Goal: Use online tool/utility: Use online tool/utility

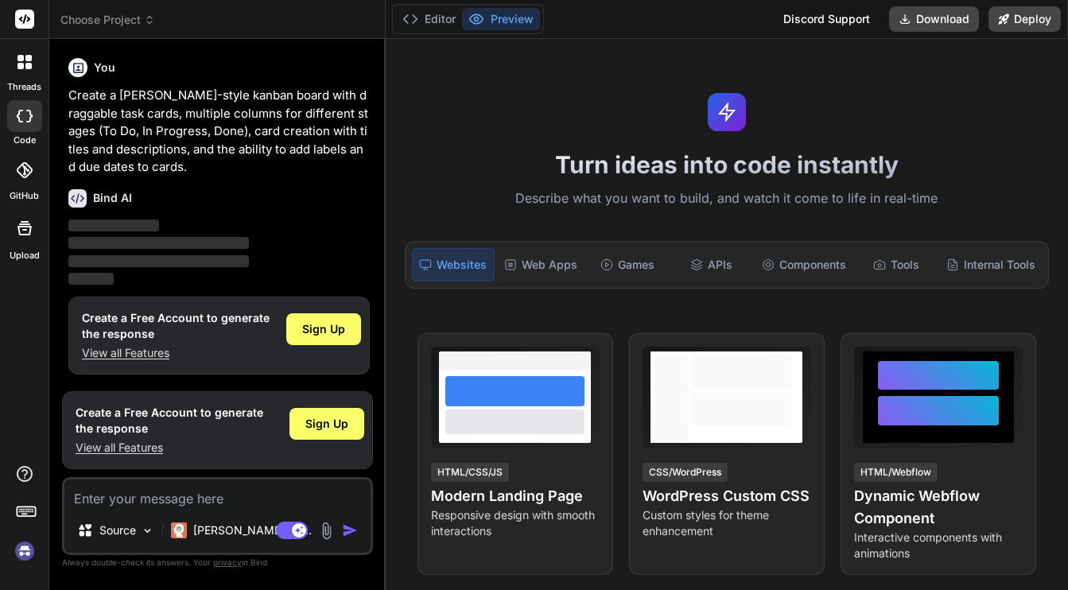
click at [667, 200] on p "Describe what you want to build, and watch it come to life in real-time" at bounding box center [726, 199] width 663 height 21
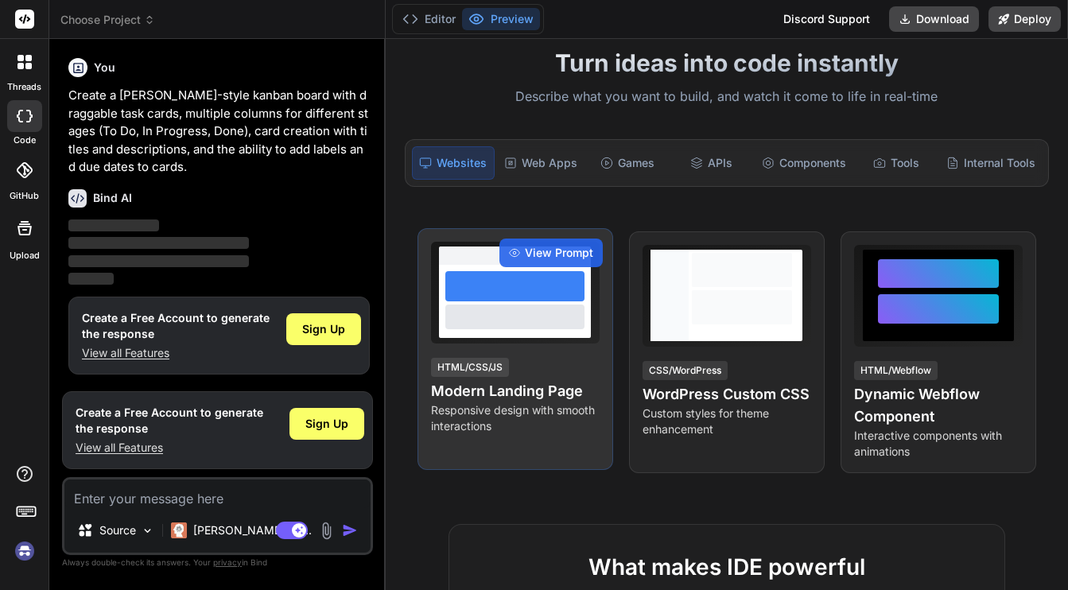
scroll to position [103, 0]
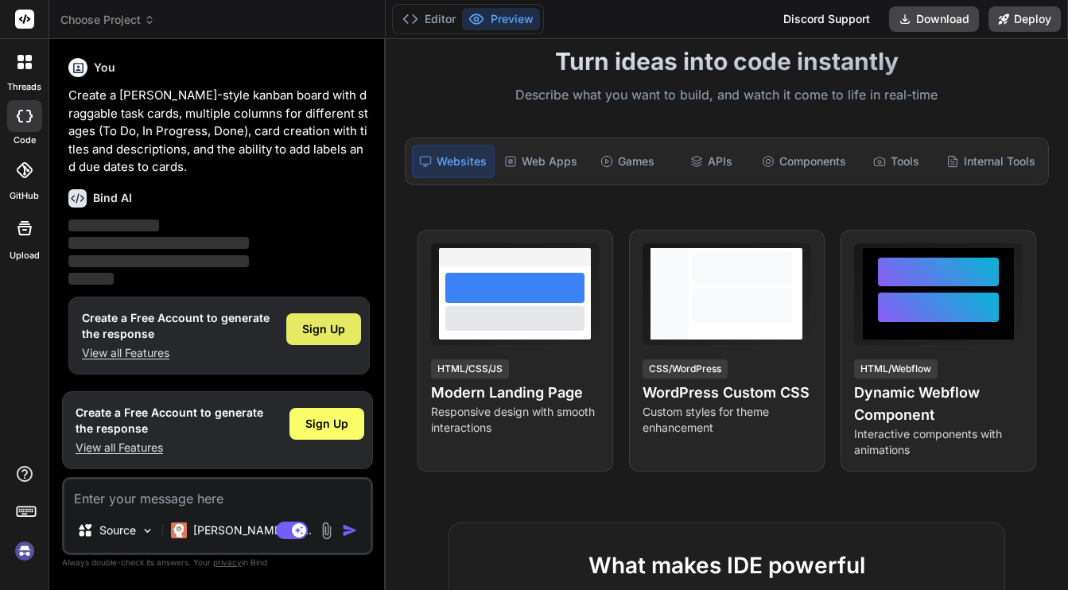
click at [321, 329] on span "Sign Up" at bounding box center [323, 329] width 43 height 16
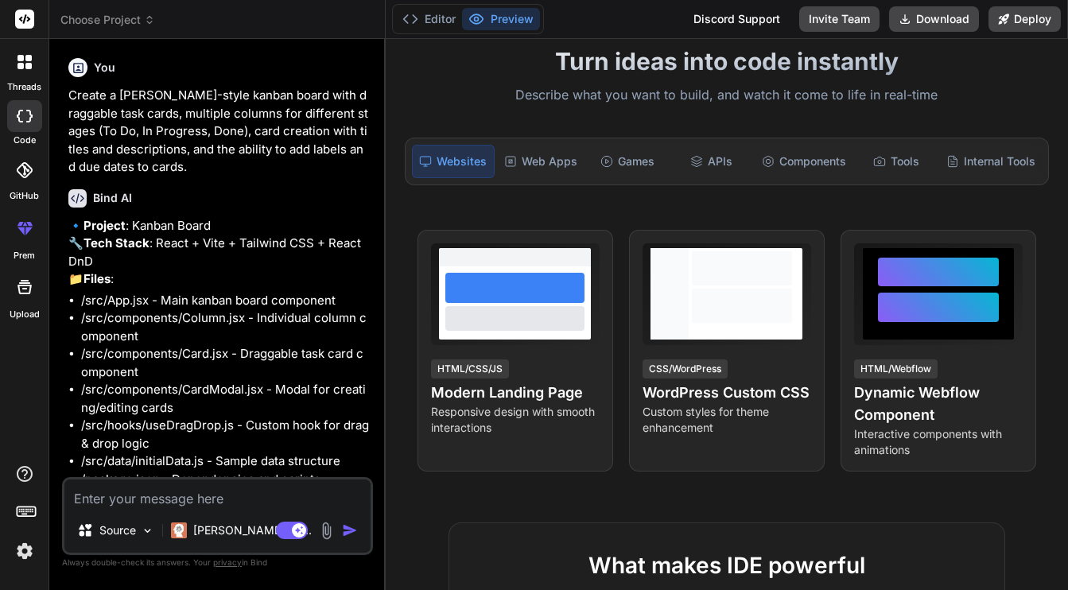
type textarea "x"
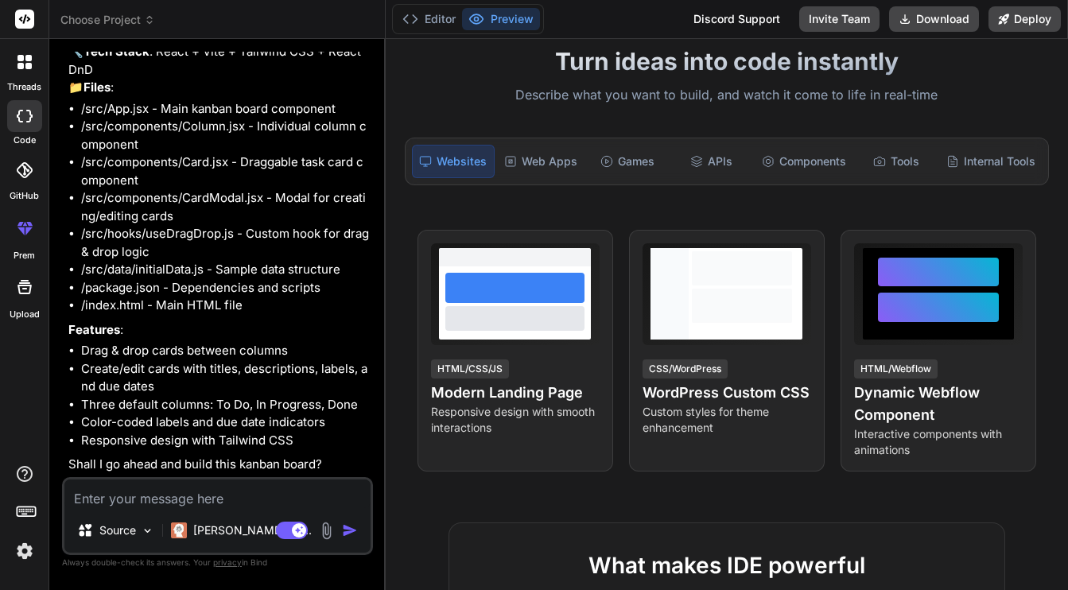
scroll to position [227, 0]
click at [217, 494] on textarea at bounding box center [217, 494] width 306 height 29
type textarea "Y"
type textarea "x"
type textarea "Ye"
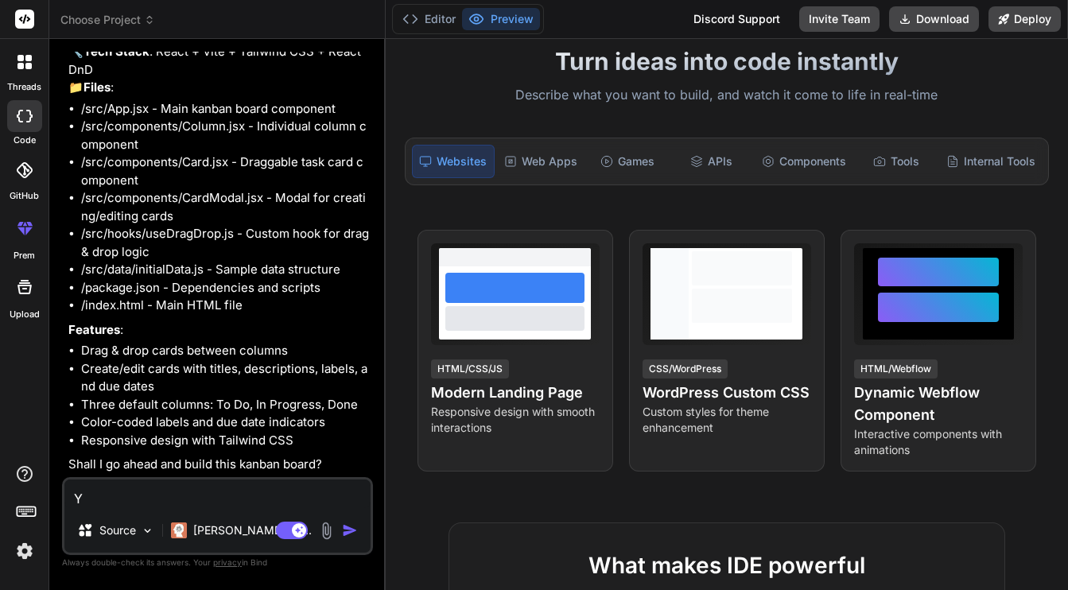
type textarea "x"
type textarea "Yes"
type textarea "x"
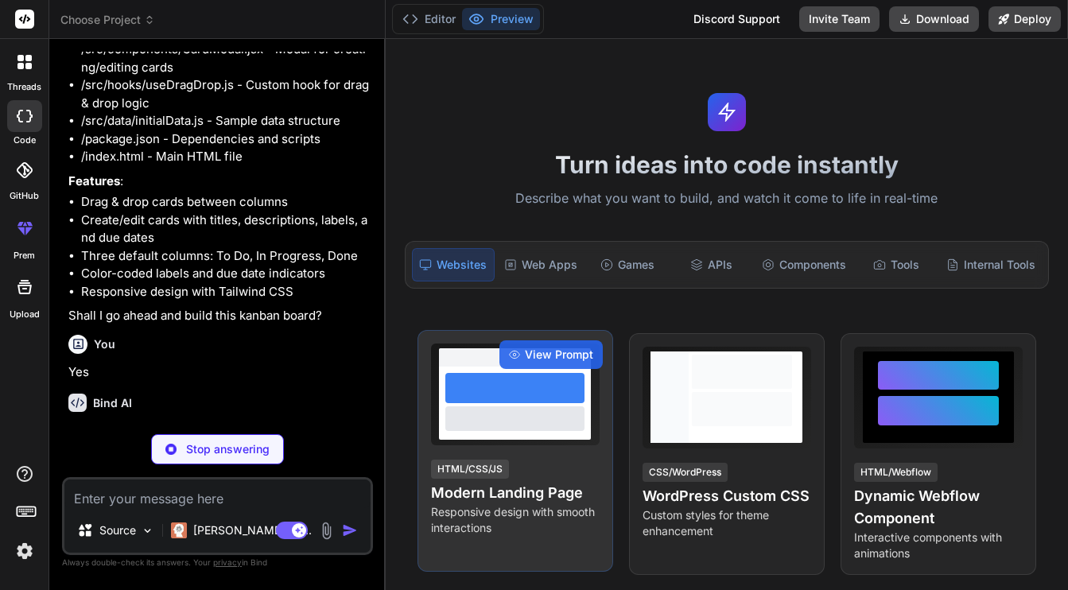
scroll to position [392, 0]
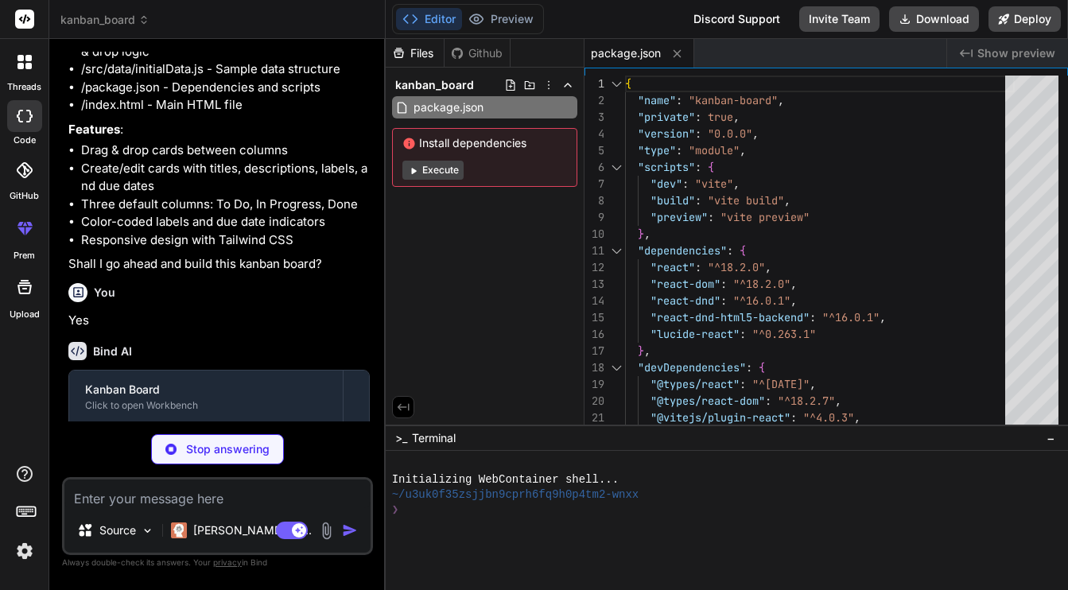
type textarea "x"
type textarea "<body> <div id="root"></div> <script type="module" src="/src/main.jsx"></script…"
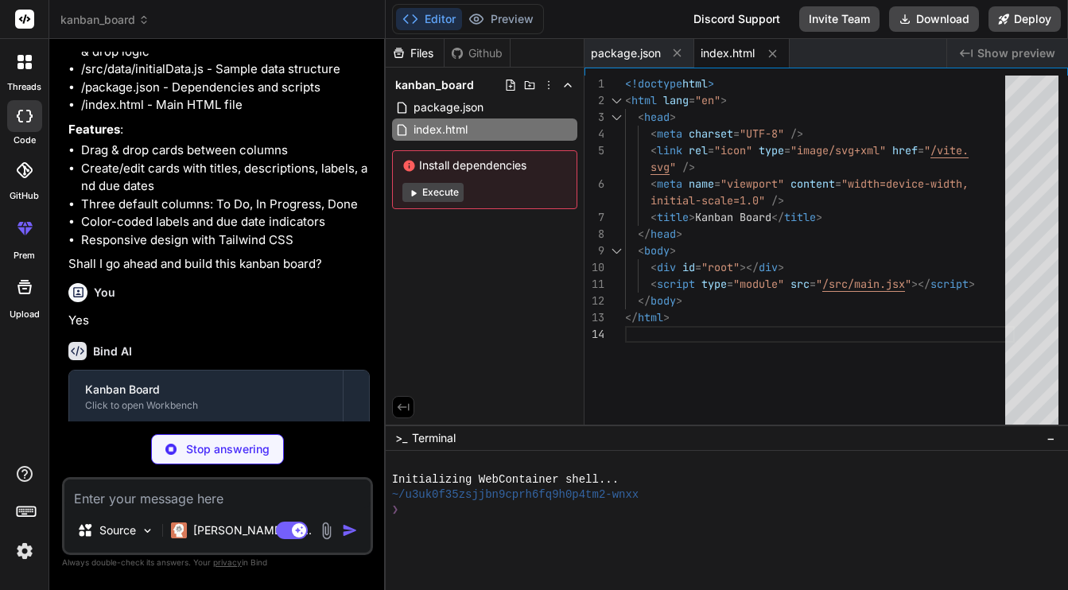
type textarea "x"
type textarea ")"
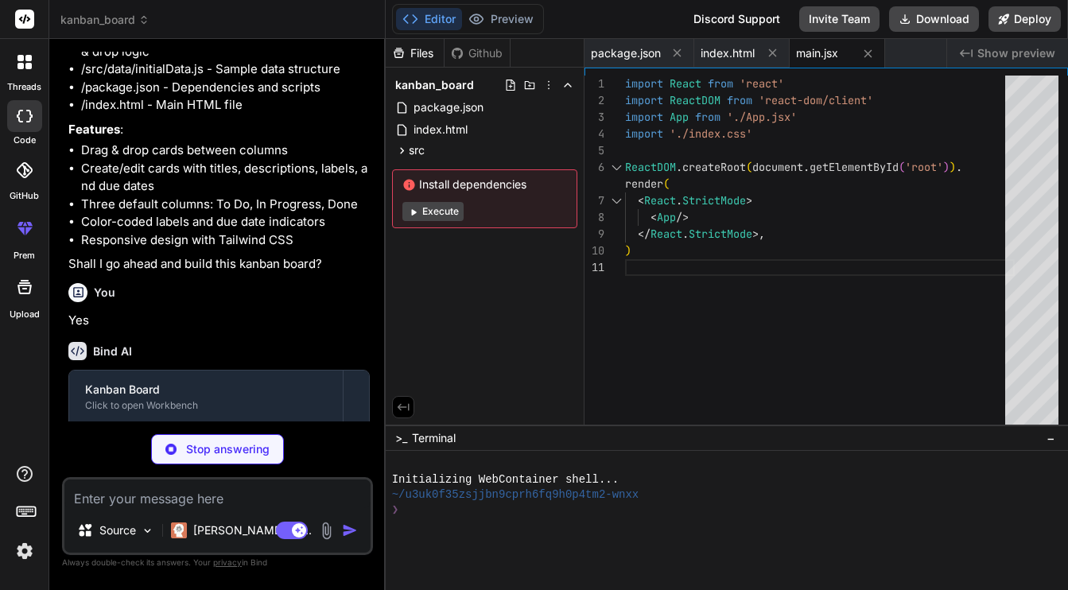
type textarea "x"
type textarea "sans-serif; -webkit-font-smoothing: antialiased; -moz-osx-font-smoothing: grays…"
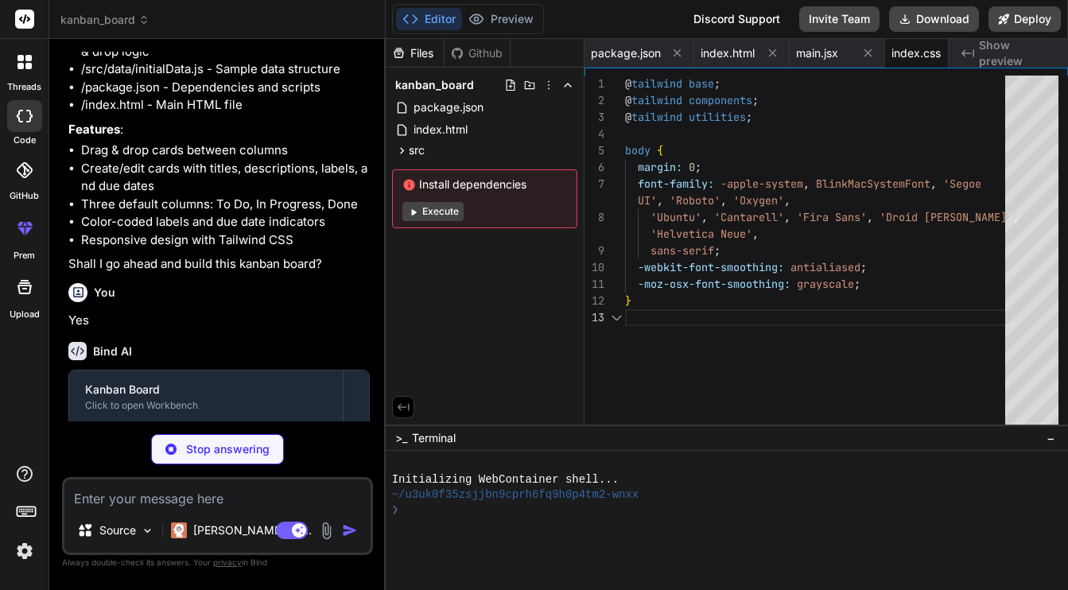
scroll to position [67, 0]
type textarea "x"
type textarea "}"
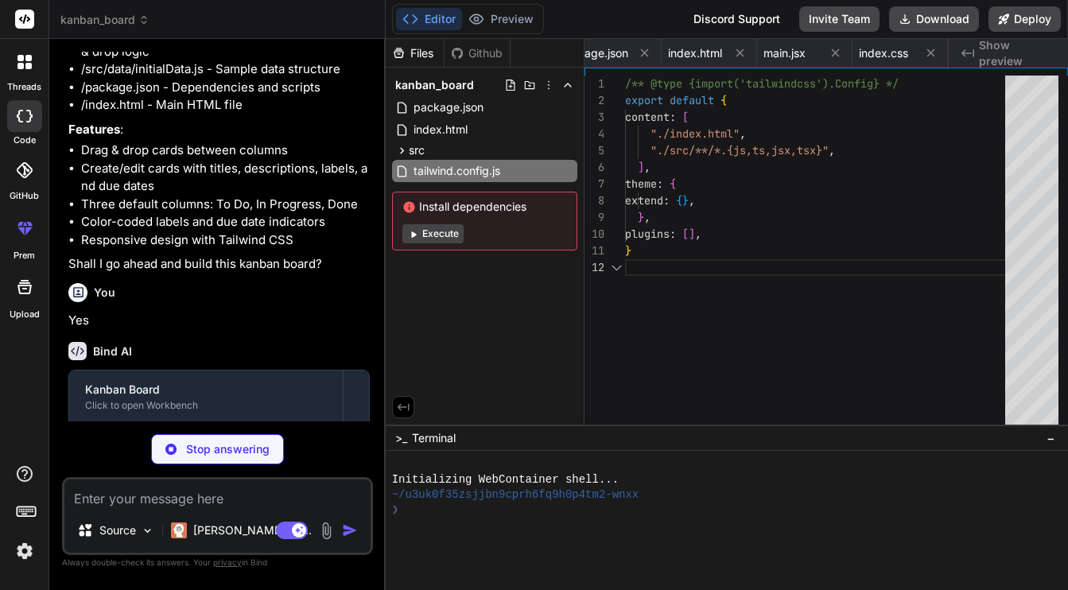
scroll to position [17, 0]
type textarea "x"
type textarea "export default { plugins: { tailwindcss: {}, autoprefixer: {}, }, }"
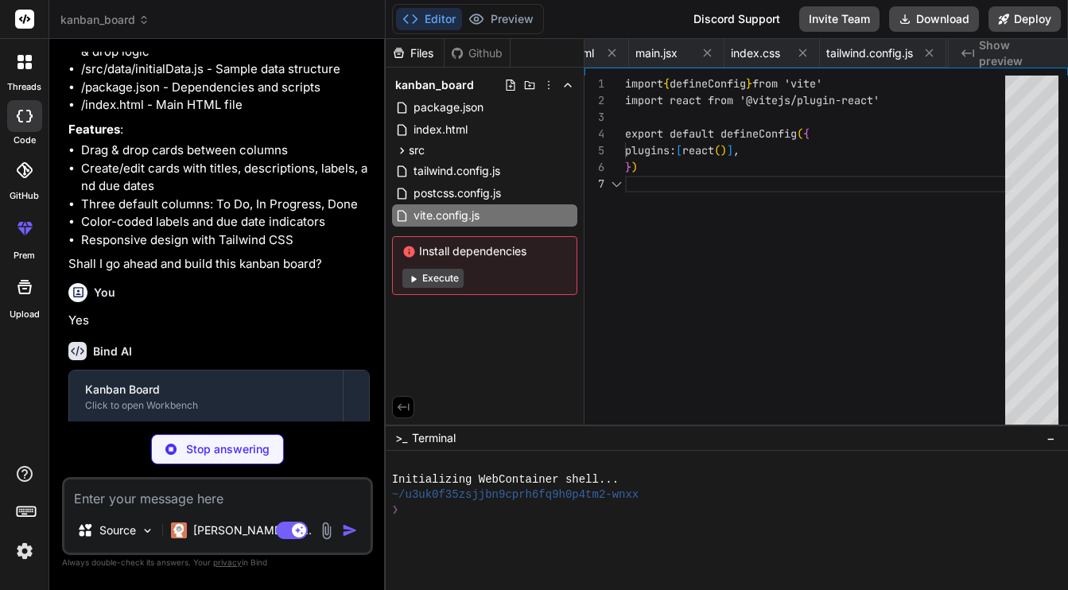
scroll to position [100, 0]
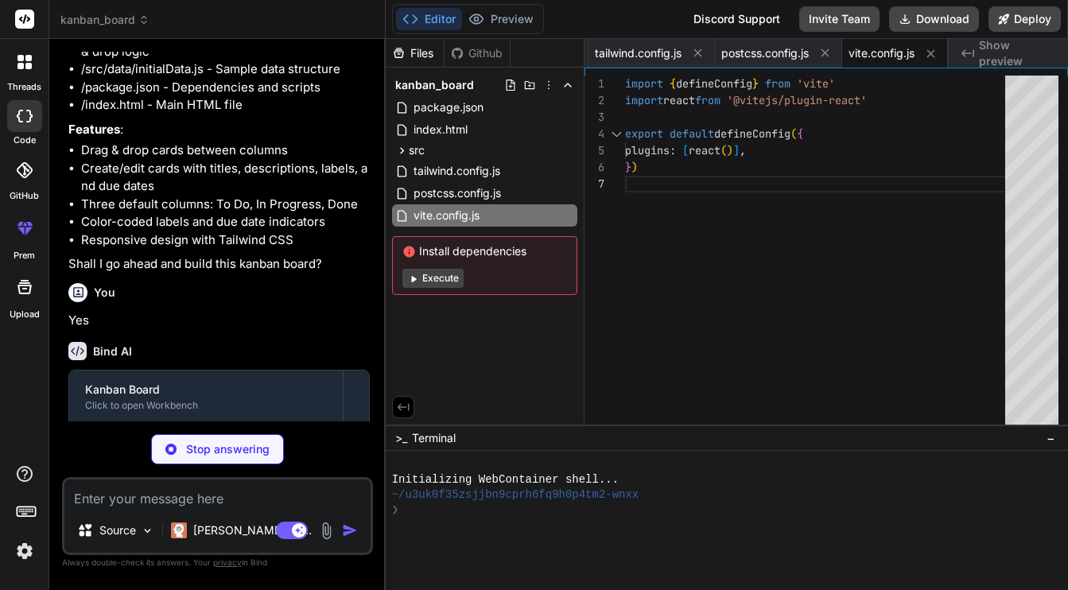
type textarea "x"
type textarea "'Design': 'bg-purple-100 text-purple-800', 'Development': 'bg-blue-100 text-blu…"
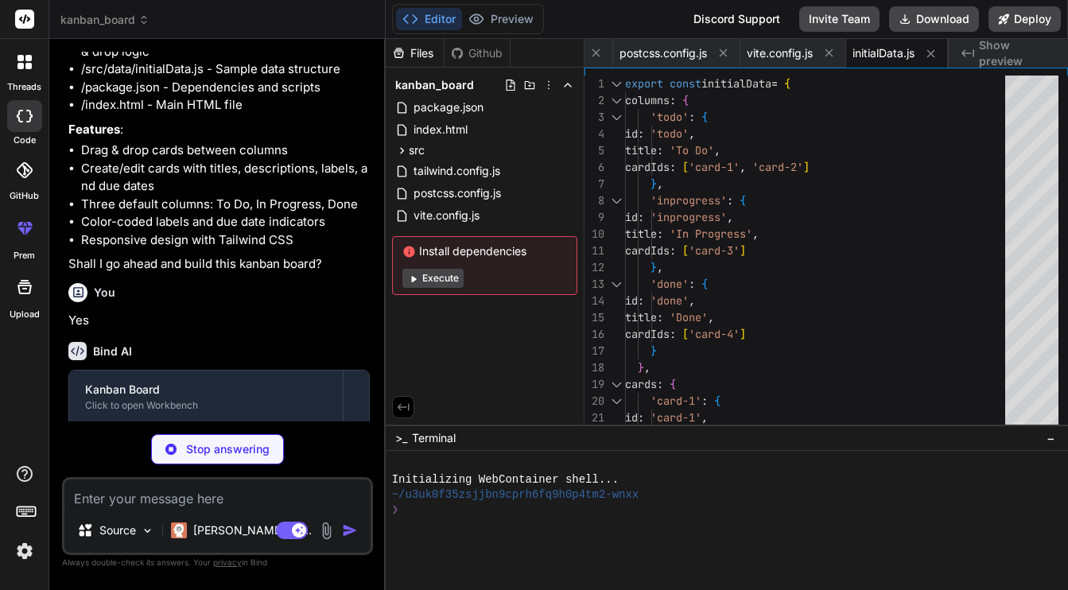
type textarea "x"
type textarea "addCard, updateCard, deleteCard } }"
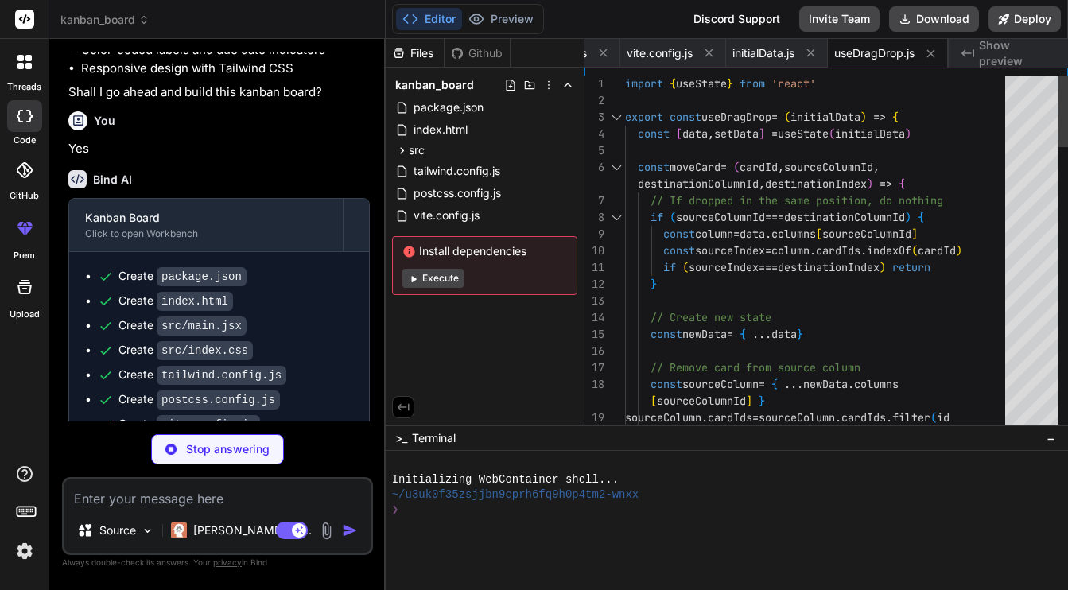
scroll to position [698, 0]
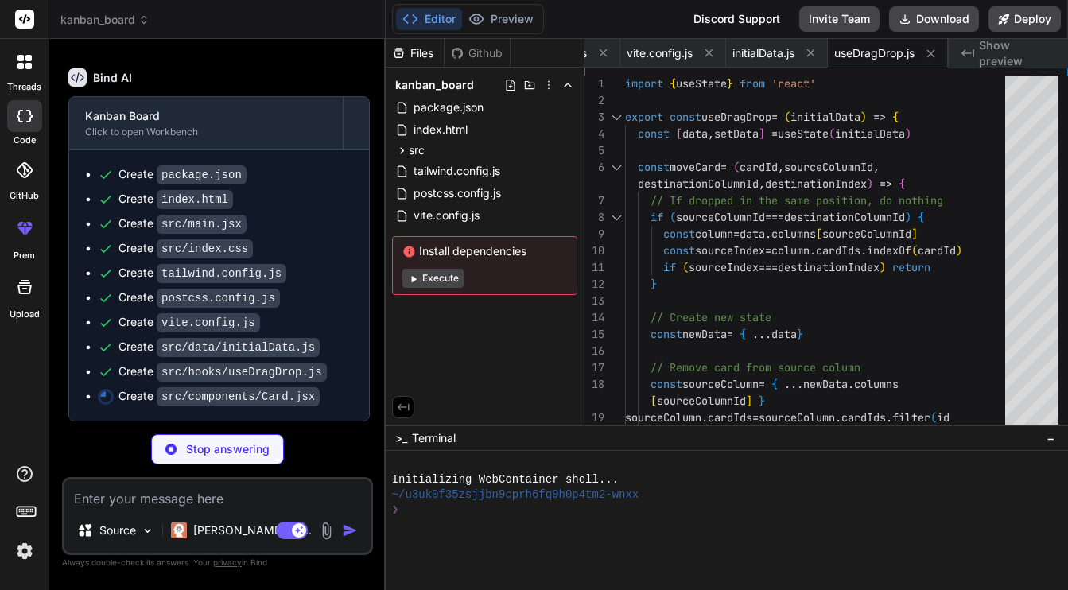
type textarea "x"
type textarea ") } export default Card"
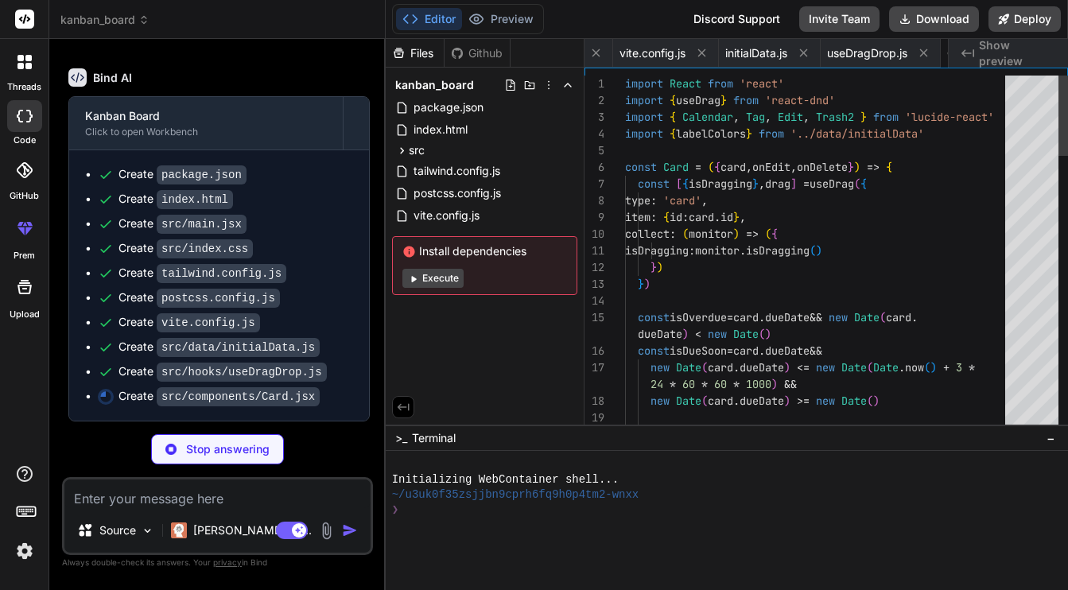
scroll to position [83, 0]
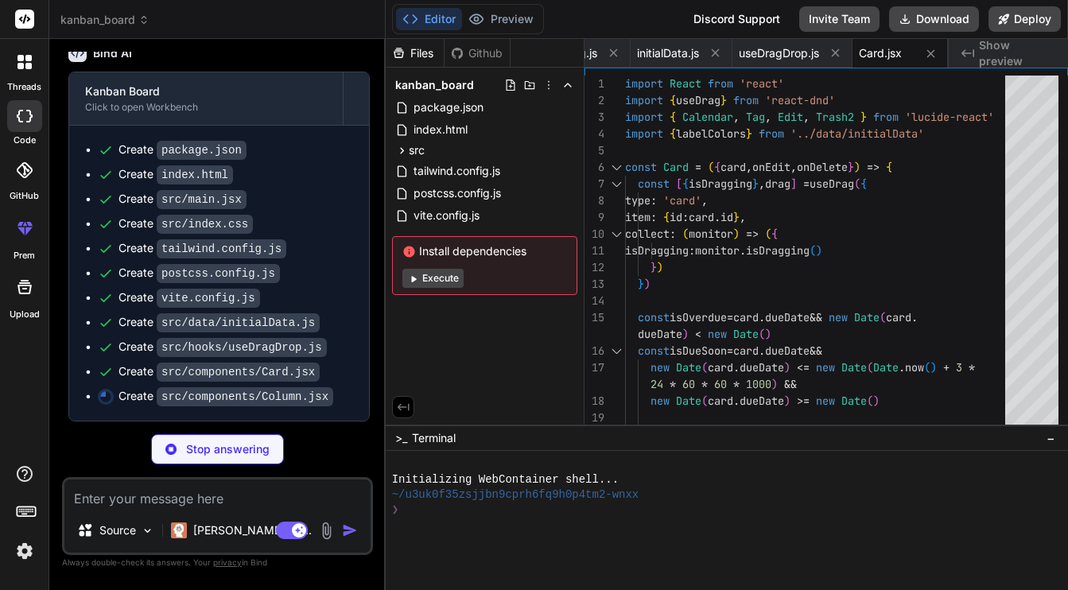
type textarea "x"
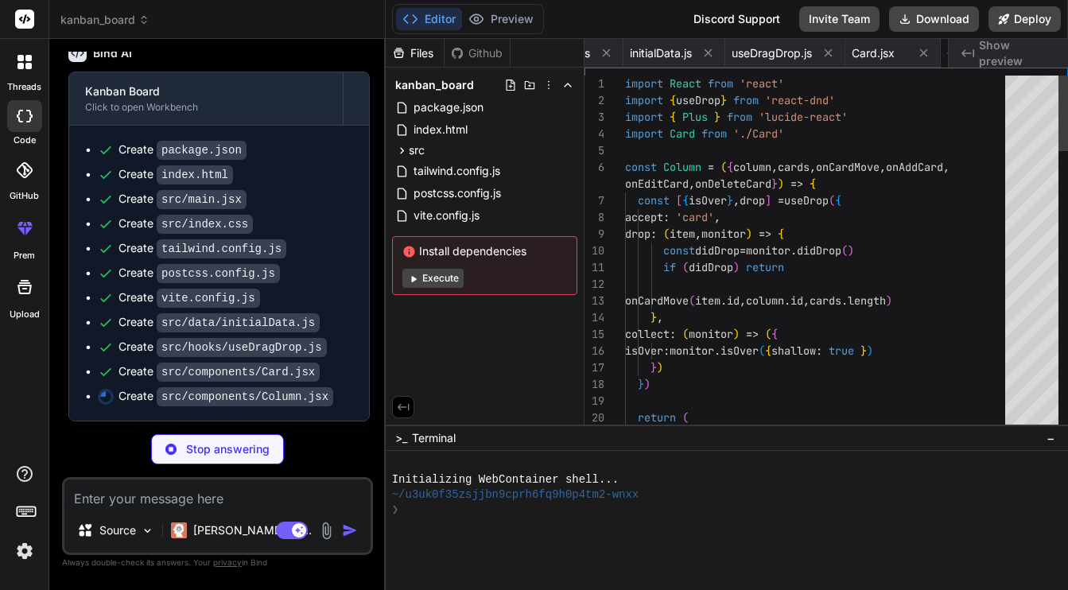
scroll to position [16, 0]
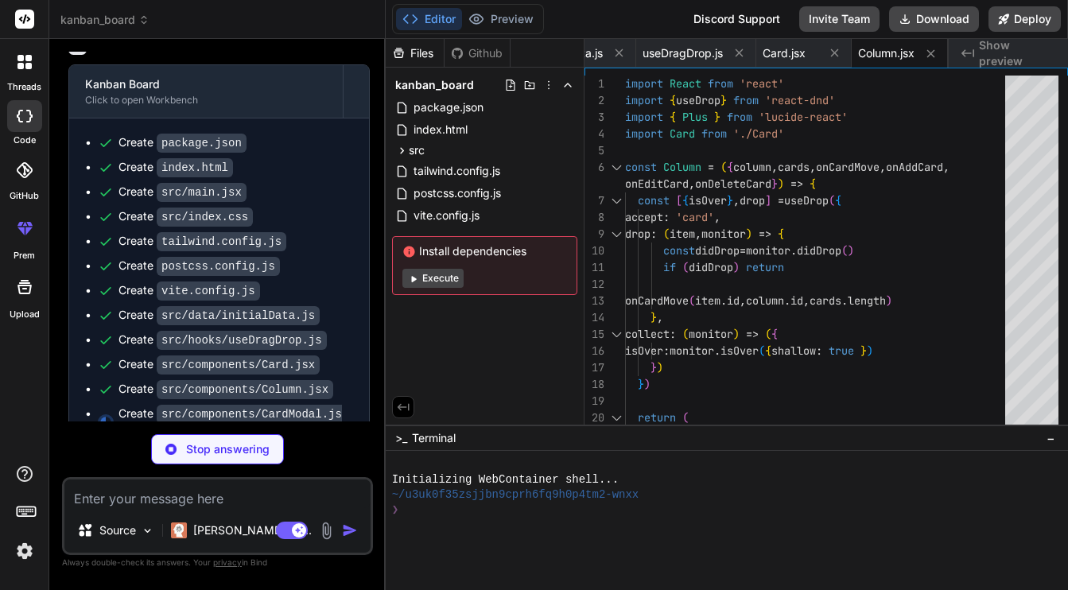
type textarea "x"
type textarea "export default CardModal"
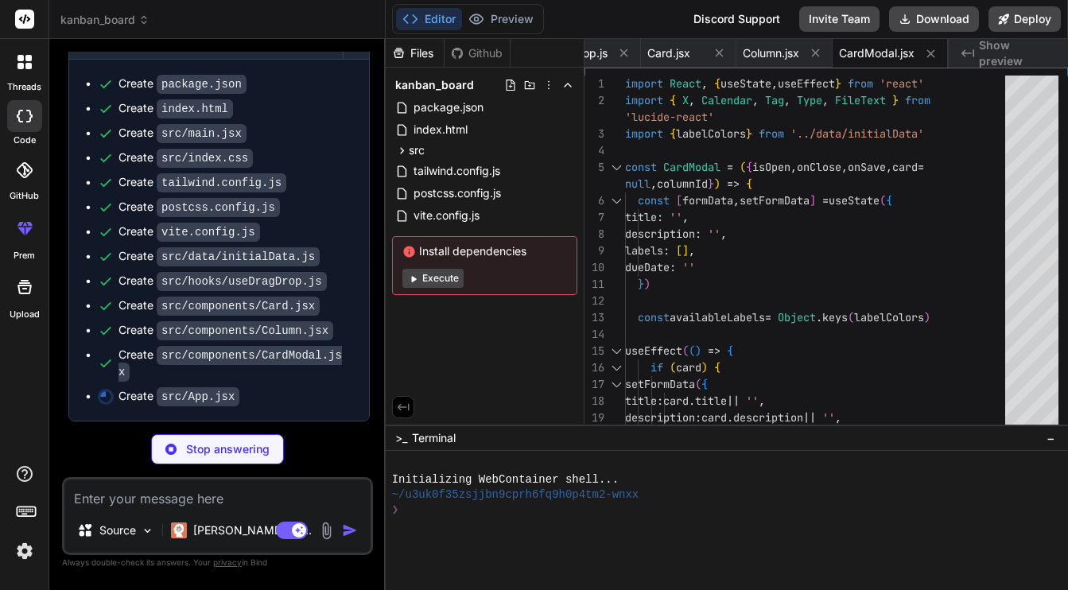
scroll to position [787, 0]
type textarea "x"
type textarea "columnId={modalState.columnId} /> </div> </DndProvider> ) } export default App"
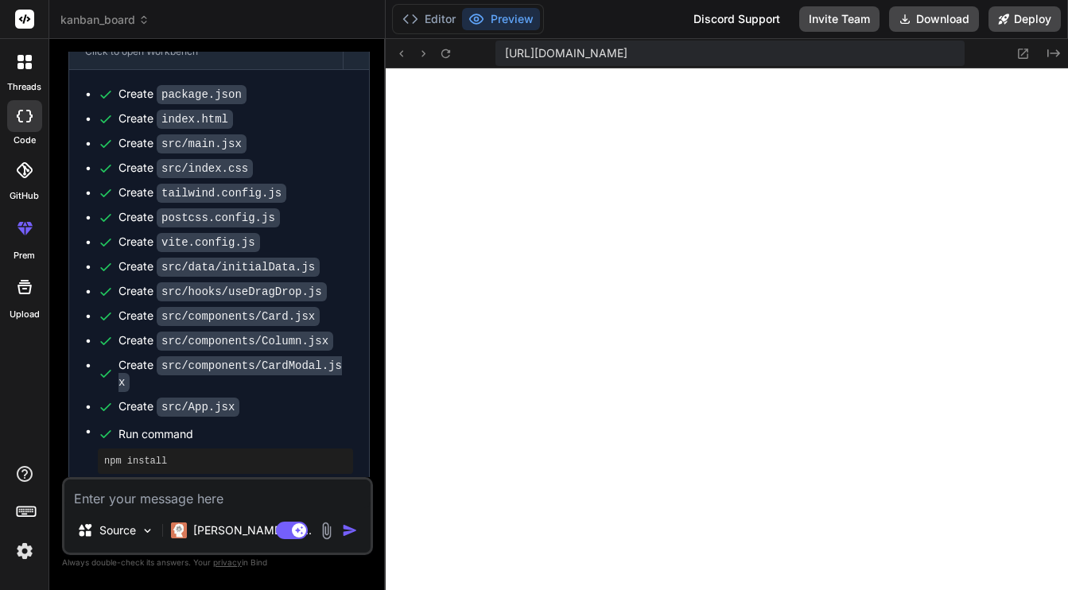
scroll to position [849, 0]
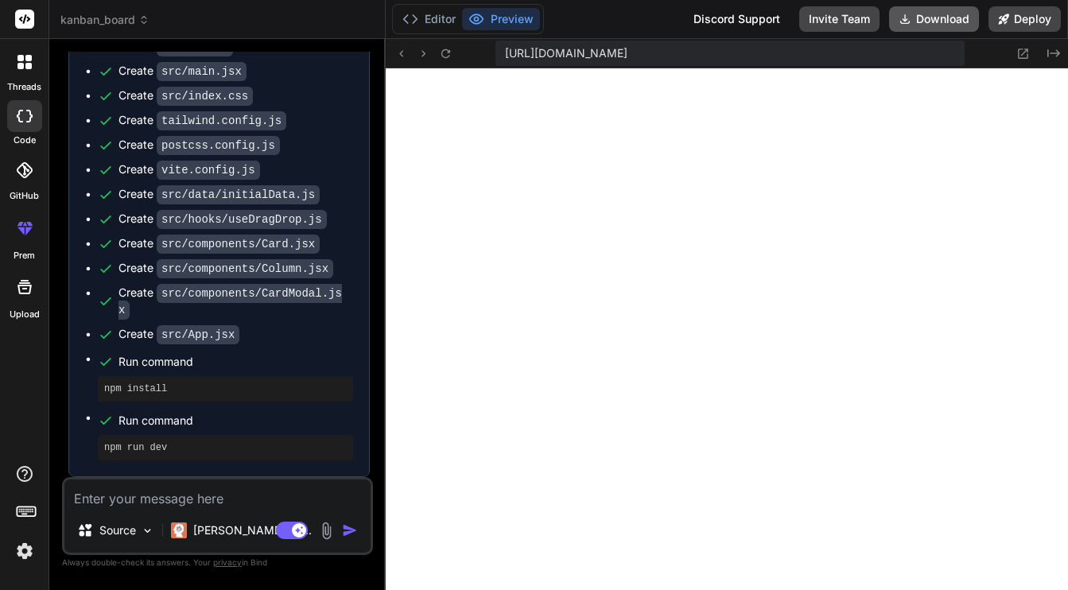
click at [944, 18] on button "Download" at bounding box center [934, 18] width 90 height 25
click at [1031, 23] on button "Deploy" at bounding box center [1025, 18] width 72 height 25
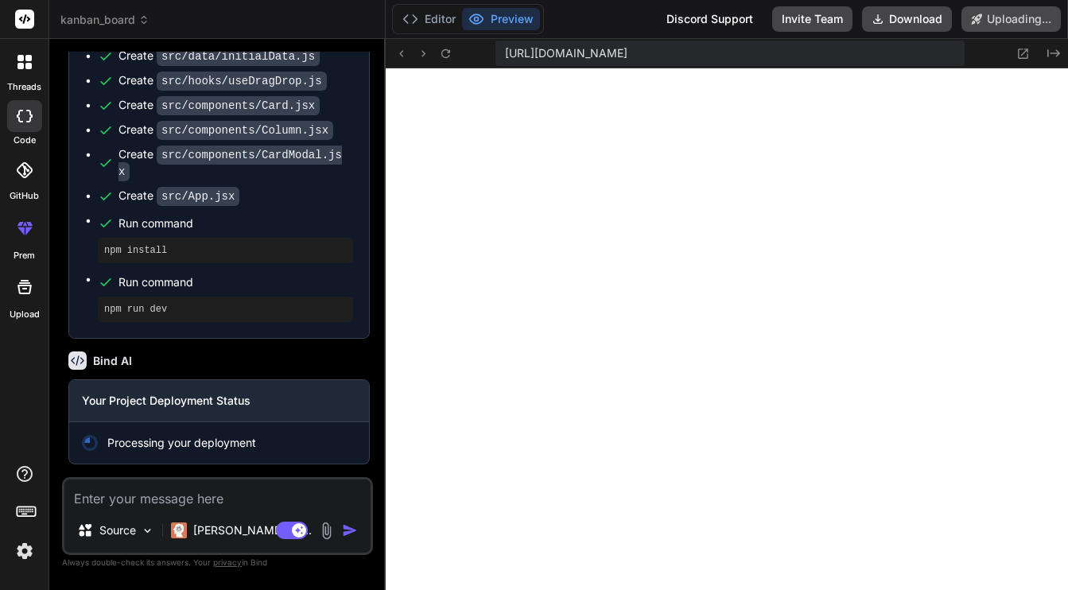
scroll to position [987, 0]
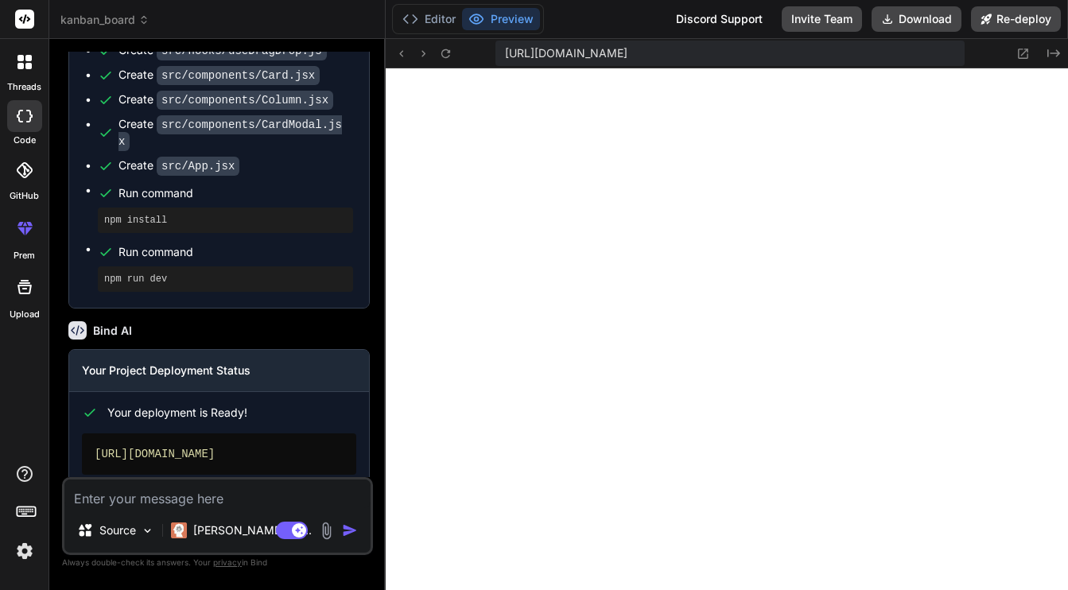
type textarea "x"
click at [504, 19] on button "Preview" at bounding box center [501, 19] width 78 height 22
click at [434, 14] on button "Editor" at bounding box center [429, 19] width 66 height 22
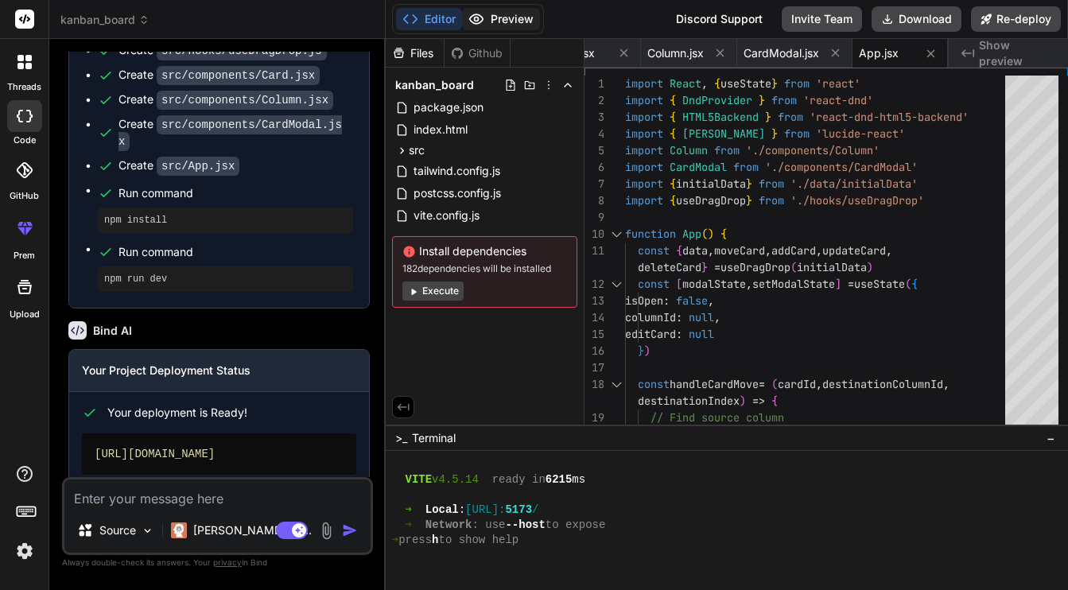
click at [491, 12] on button "Preview" at bounding box center [501, 19] width 78 height 22
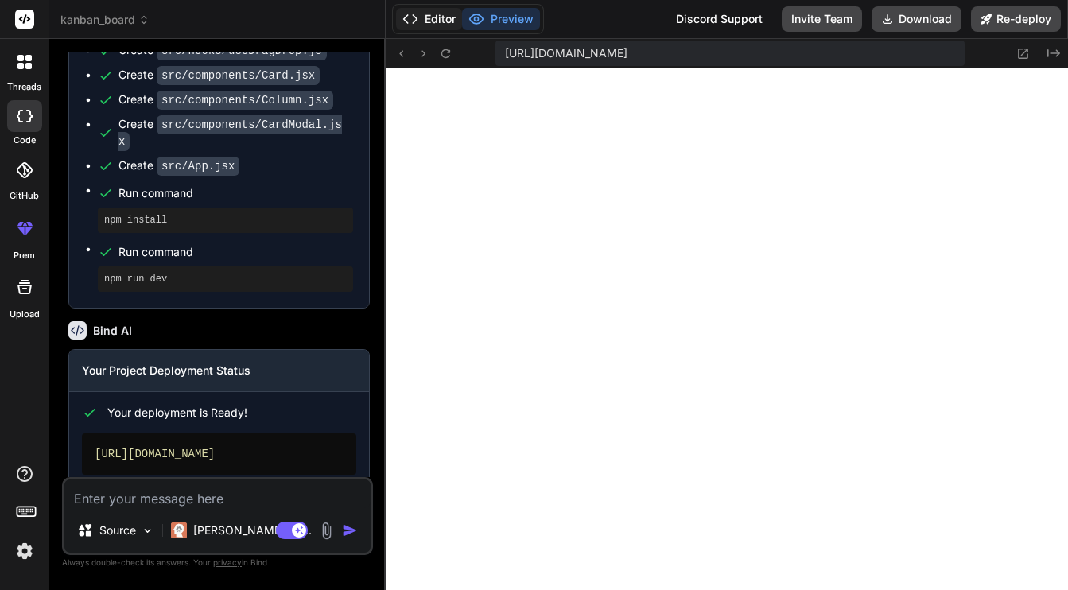
click at [433, 20] on button "Editor" at bounding box center [429, 19] width 66 height 22
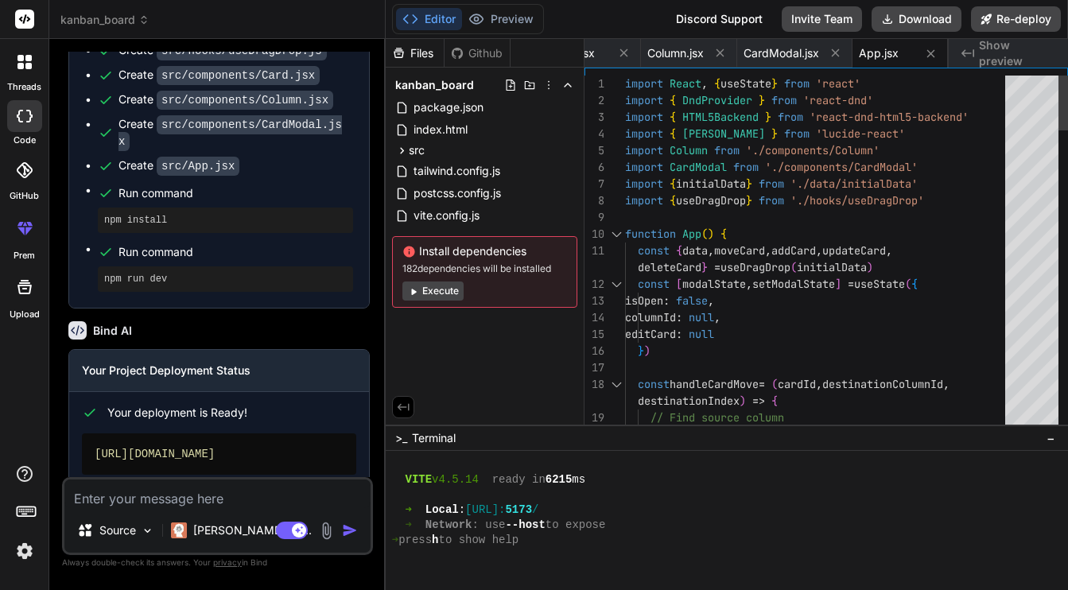
scroll to position [17, 0]
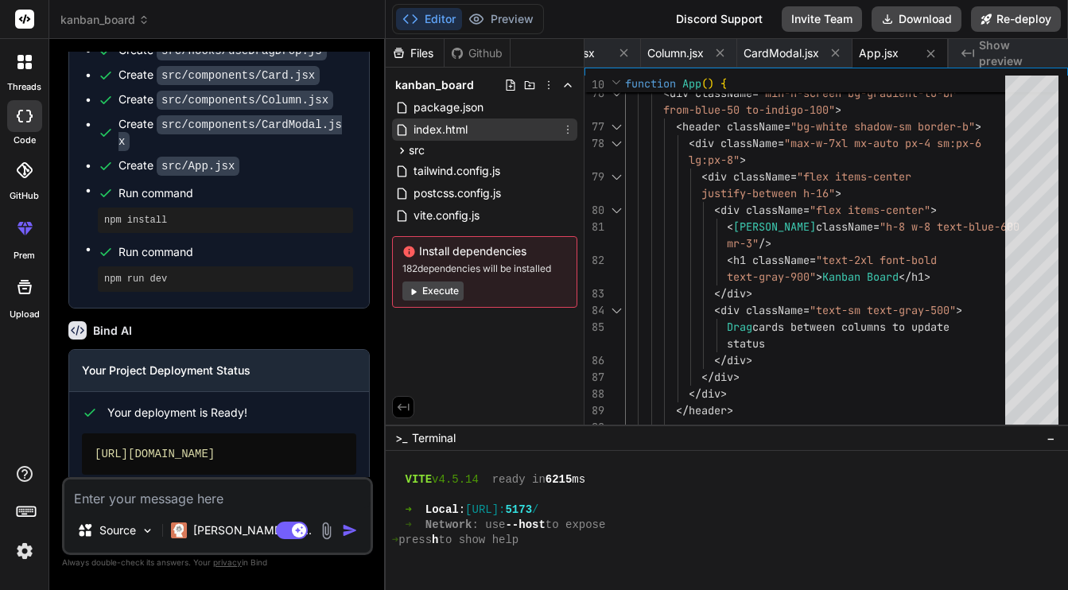
click at [429, 130] on span "index.html" at bounding box center [440, 129] width 57 height 19
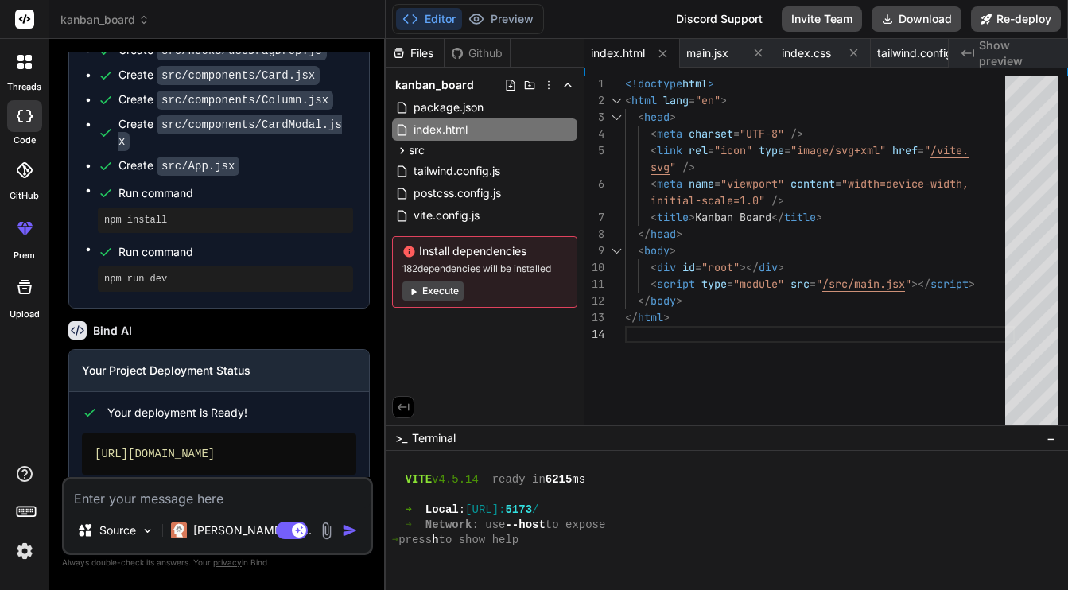
click at [229, 567] on p "Always double-check its answers. Your privacy in Bind" at bounding box center [217, 562] width 311 height 15
click at [231, 565] on span "privacy" at bounding box center [227, 563] width 29 height 10
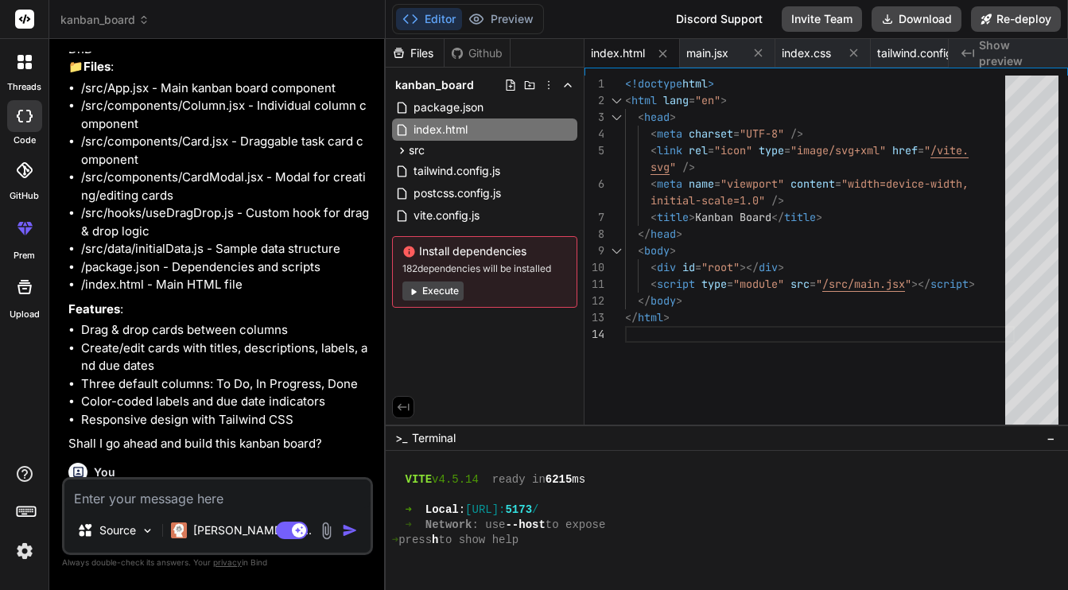
scroll to position [224, 0]
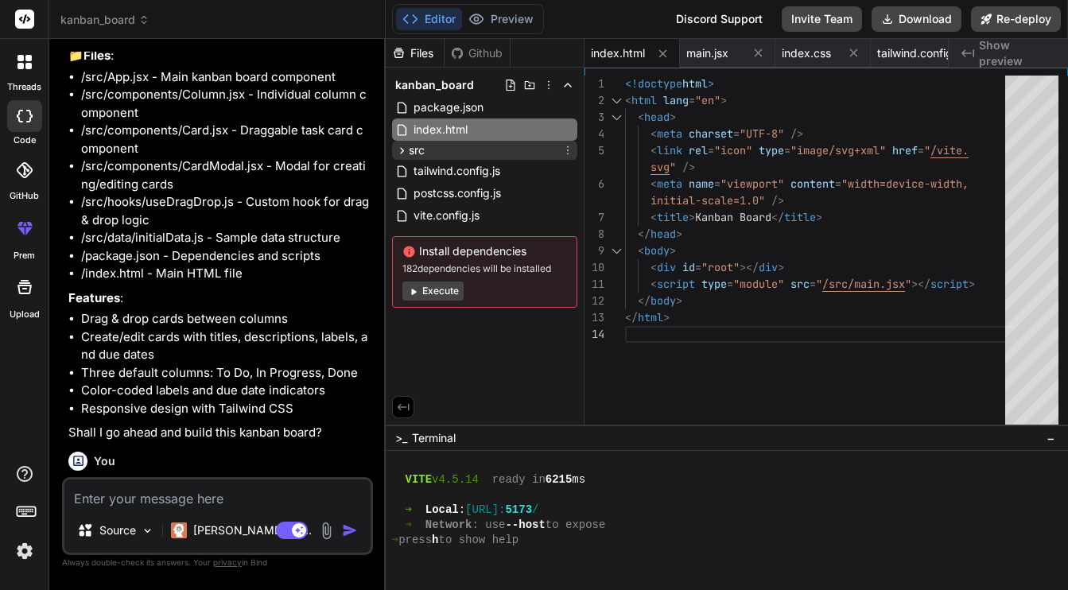
click at [404, 148] on icon at bounding box center [402, 151] width 14 height 14
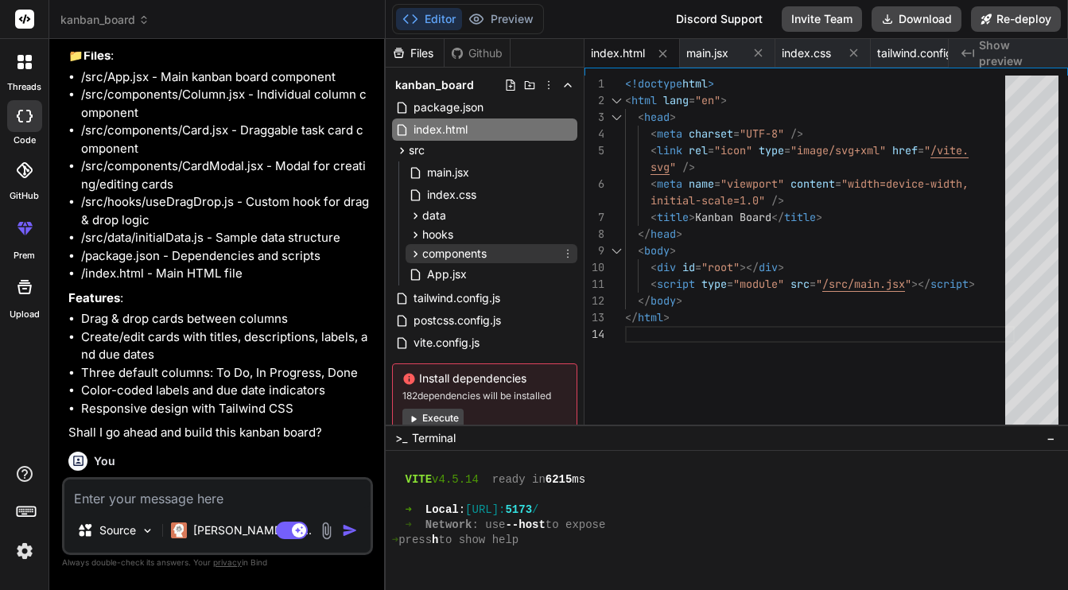
click at [407, 251] on div "components" at bounding box center [492, 253] width 172 height 19
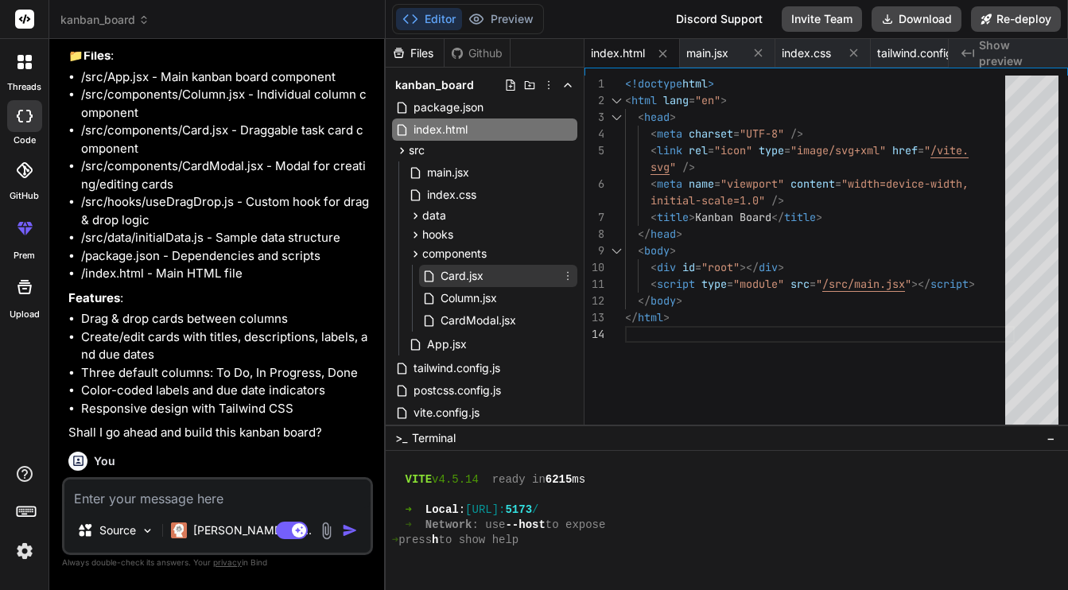
click at [461, 274] on span "Card.jsx" at bounding box center [462, 275] width 46 height 19
type textarea ") } export default Card"
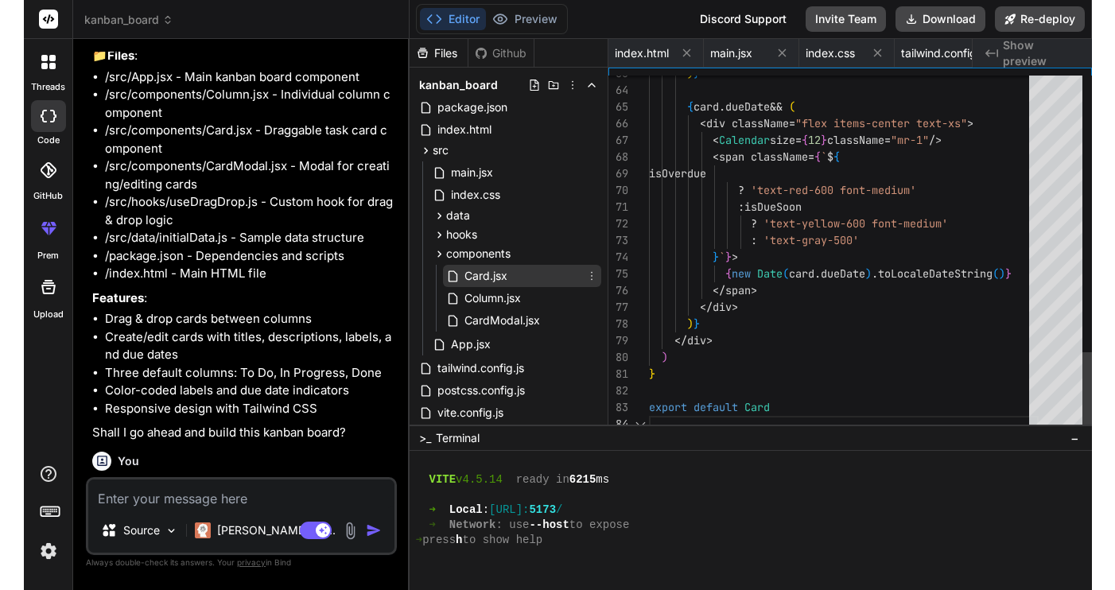
scroll to position [67, 0]
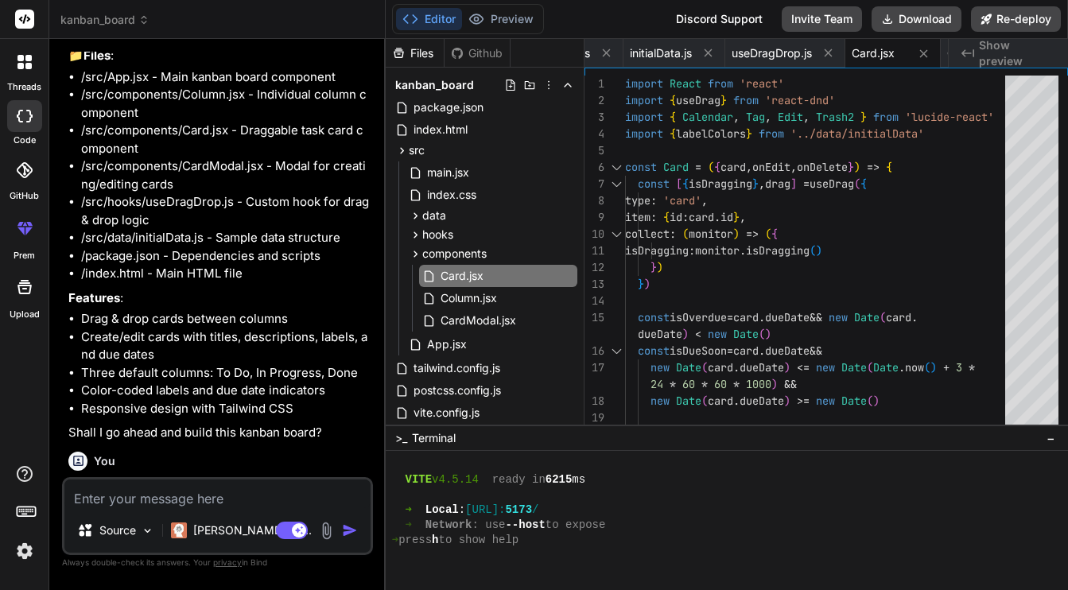
type textarea "x"
type textarea "} export default Card"
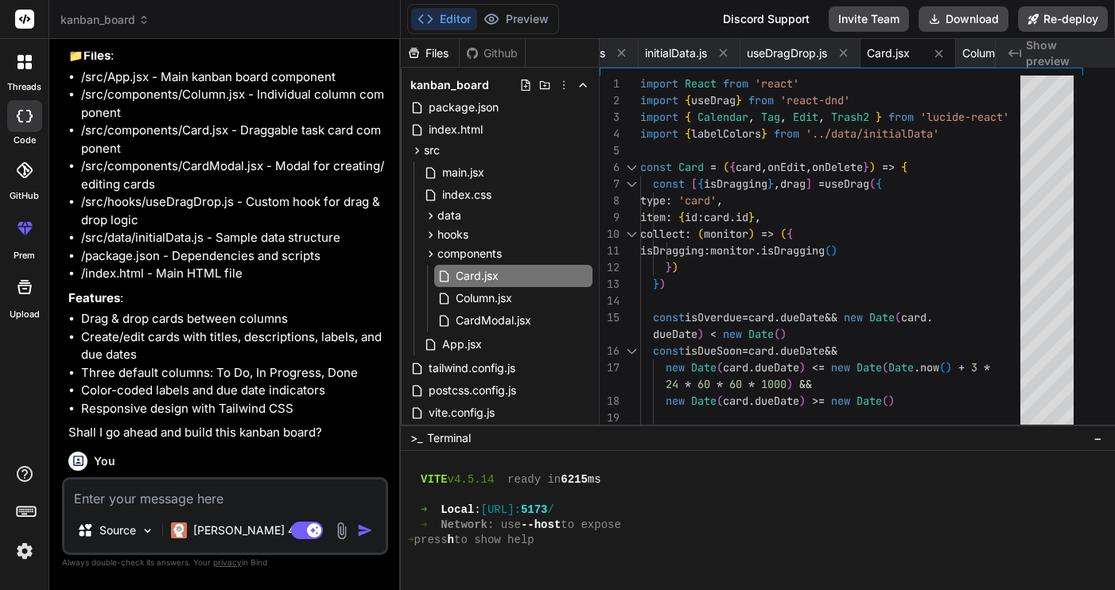
scroll to position [205, 0]
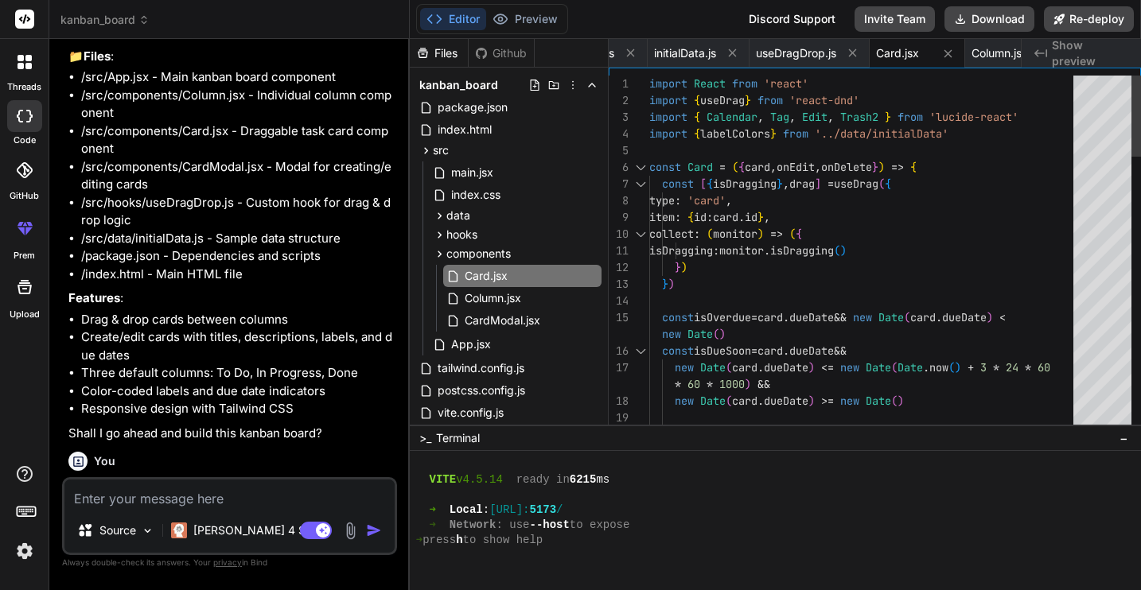
type textarea "x"
type textarea "export default Card"
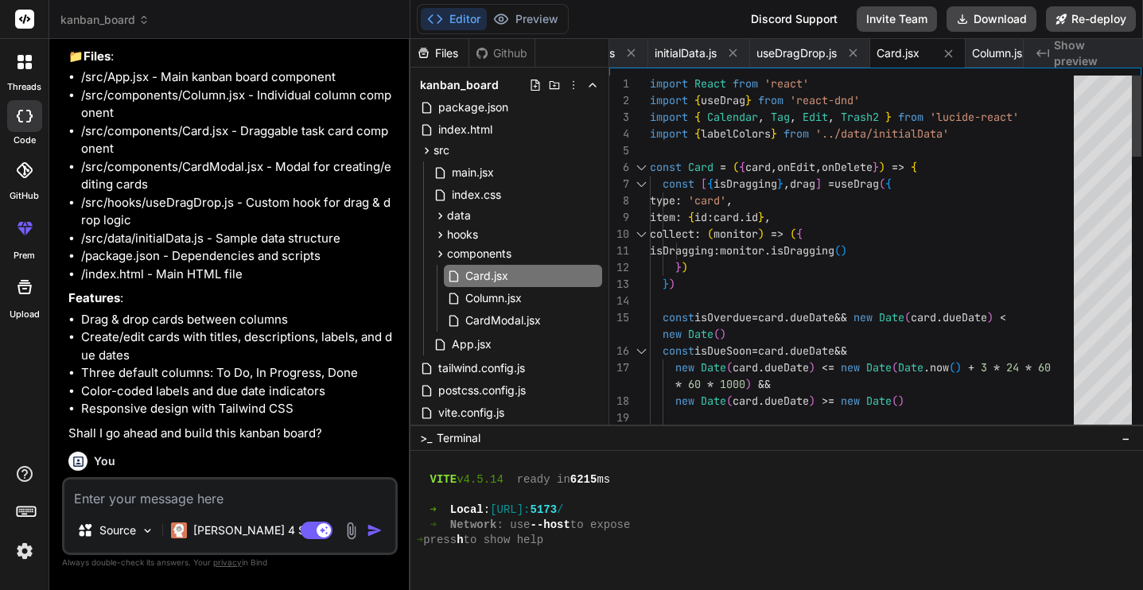
scroll to position [49, 0]
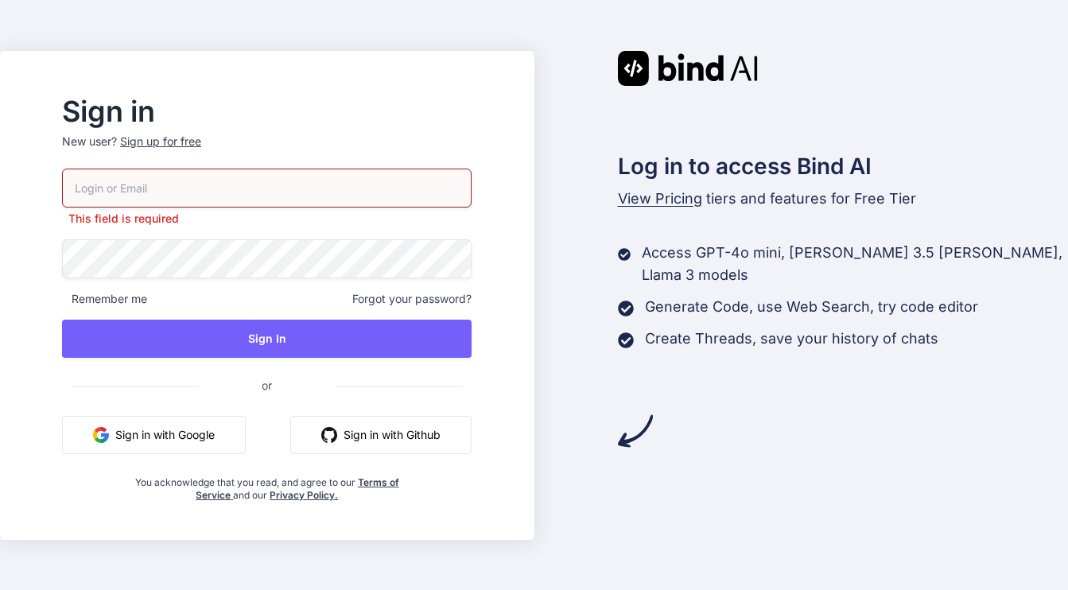
click at [181, 422] on button "Sign in with Google" at bounding box center [154, 435] width 184 height 38
